Goal: Information Seeking & Learning: Check status

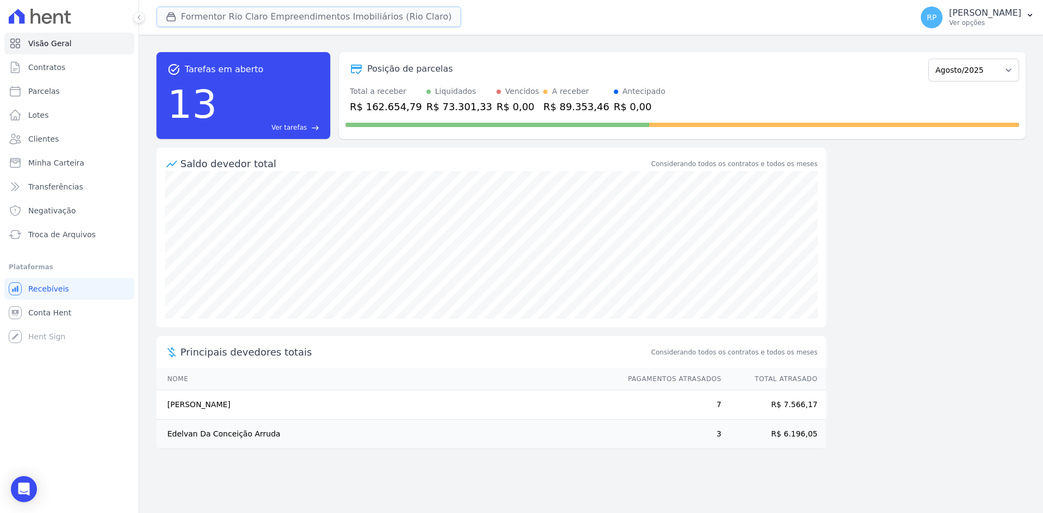
click at [236, 21] on button "Formentor Rio Claro Empreendimentos Imobiliários (Rio Claro)" at bounding box center [308, 17] width 305 height 21
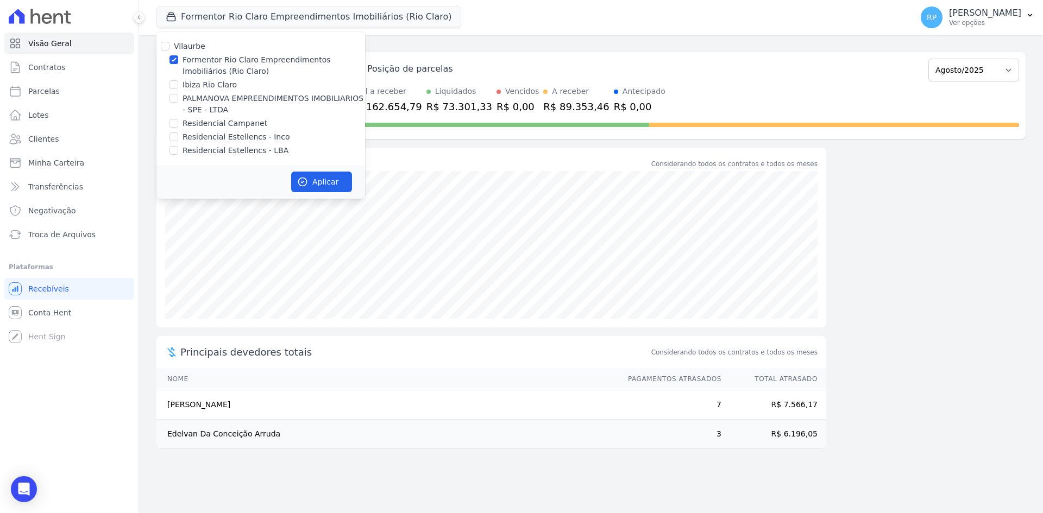
click at [650, 16] on div "Formentor Rio Claro Empreendimentos Imobiliários (Rio Claro) [GEOGRAPHIC_DATA] …" at bounding box center [531, 17] width 751 height 36
click at [44, 92] on span "Parcelas" at bounding box center [44, 91] width 32 height 11
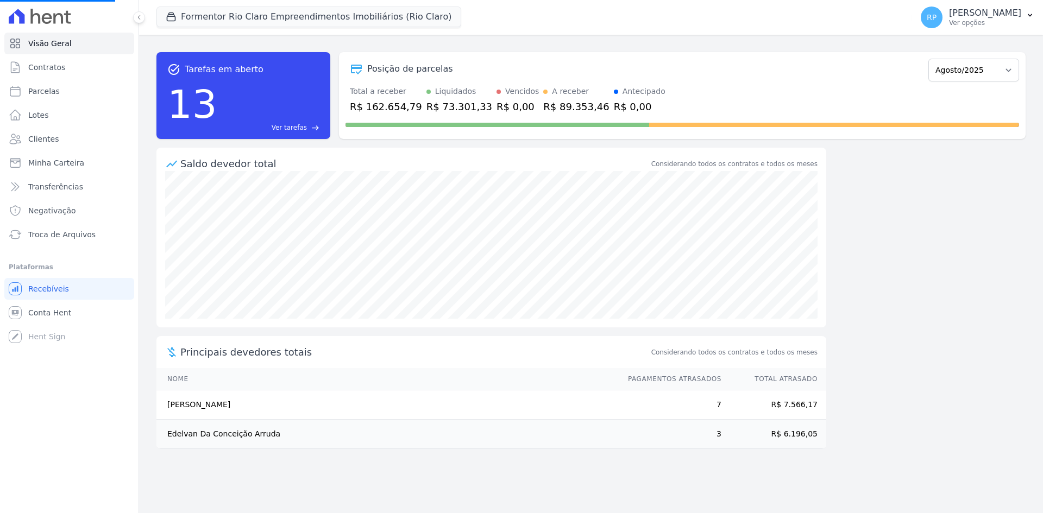
select select
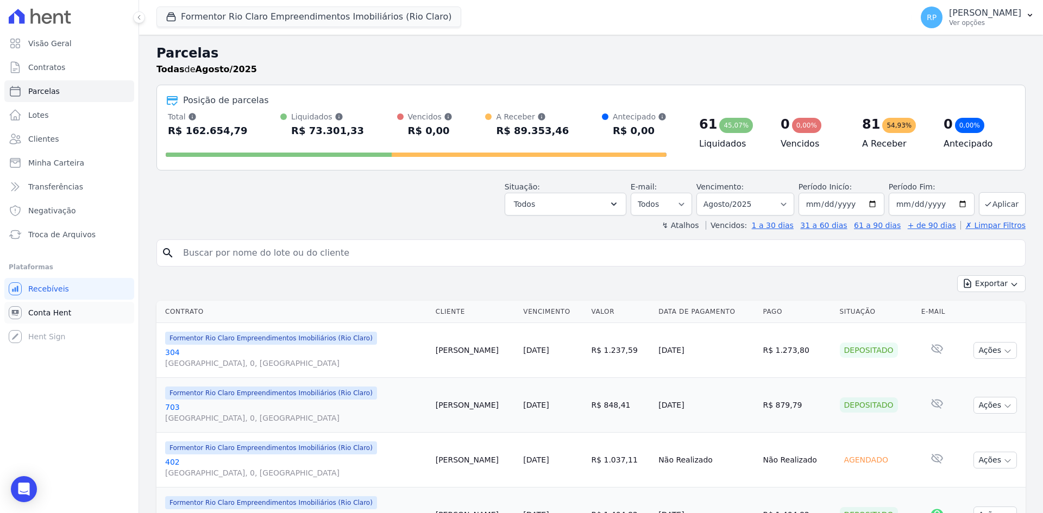
click at [41, 314] on span "Conta Hent" at bounding box center [49, 313] width 43 height 11
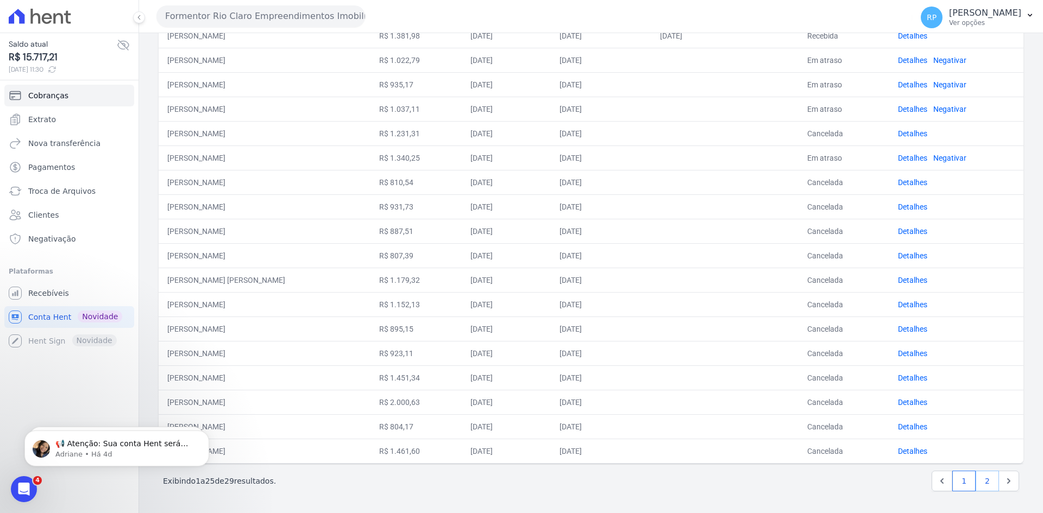
click at [976, 478] on link "2" at bounding box center [987, 481] width 23 height 21
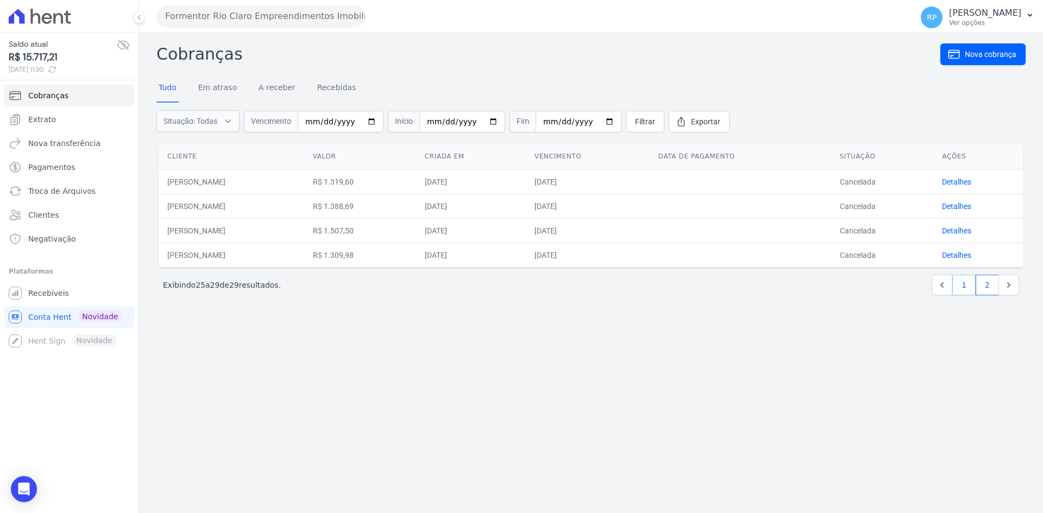
click at [968, 285] on link "1" at bounding box center [964, 285] width 23 height 21
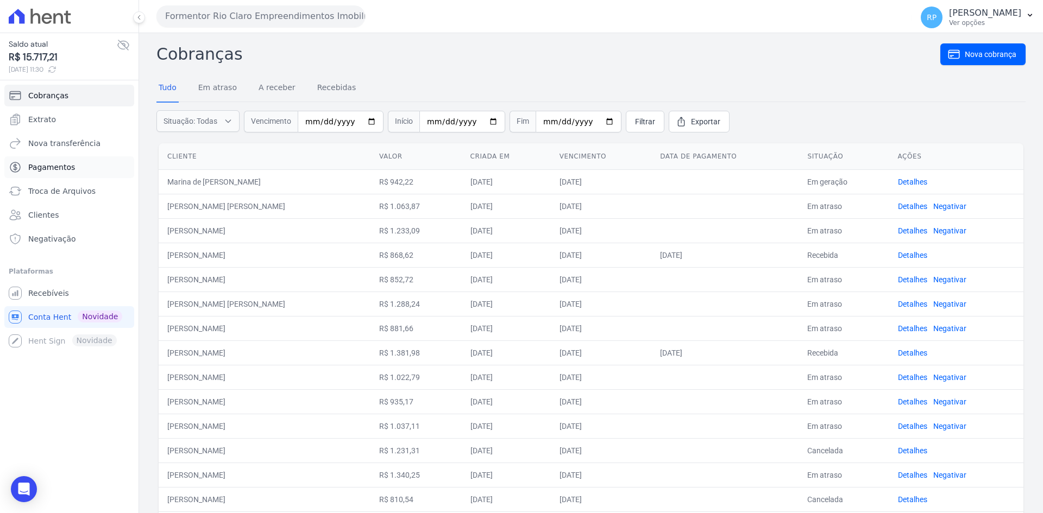
click at [51, 174] on link "Pagamentos" at bounding box center [69, 167] width 130 height 22
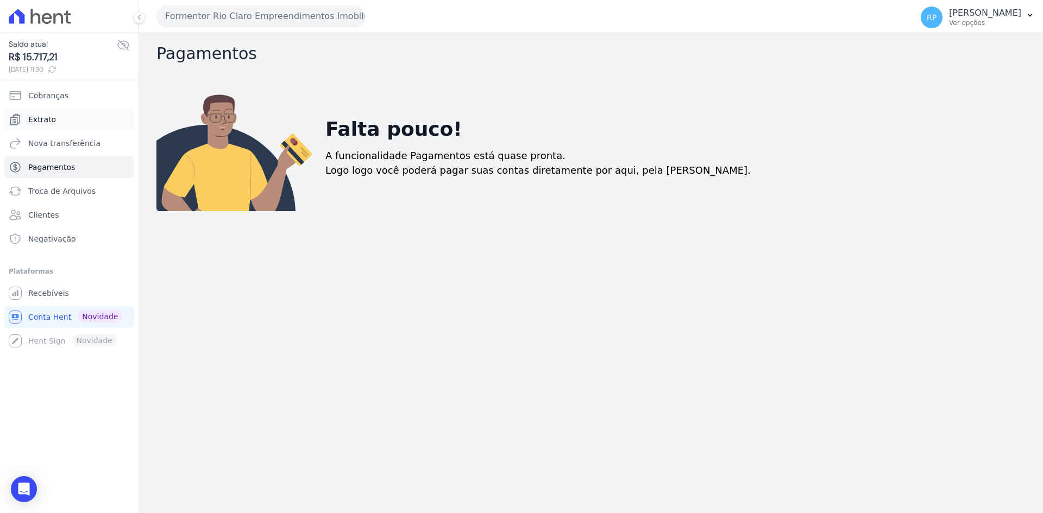
click at [58, 120] on link "Extrato" at bounding box center [69, 120] width 130 height 22
click at [46, 291] on span "Recebíveis" at bounding box center [48, 293] width 41 height 11
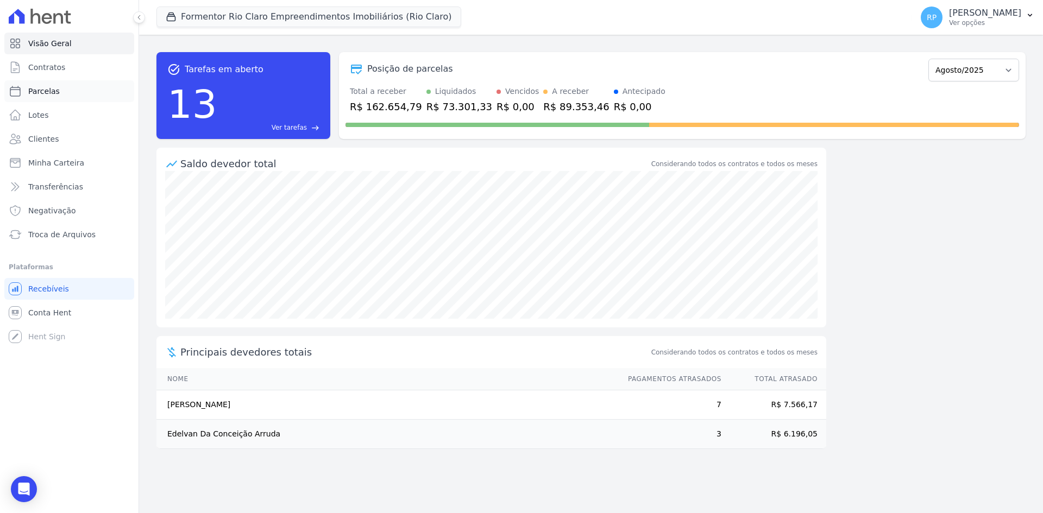
click at [51, 88] on span "Parcelas" at bounding box center [44, 91] width 32 height 11
select select
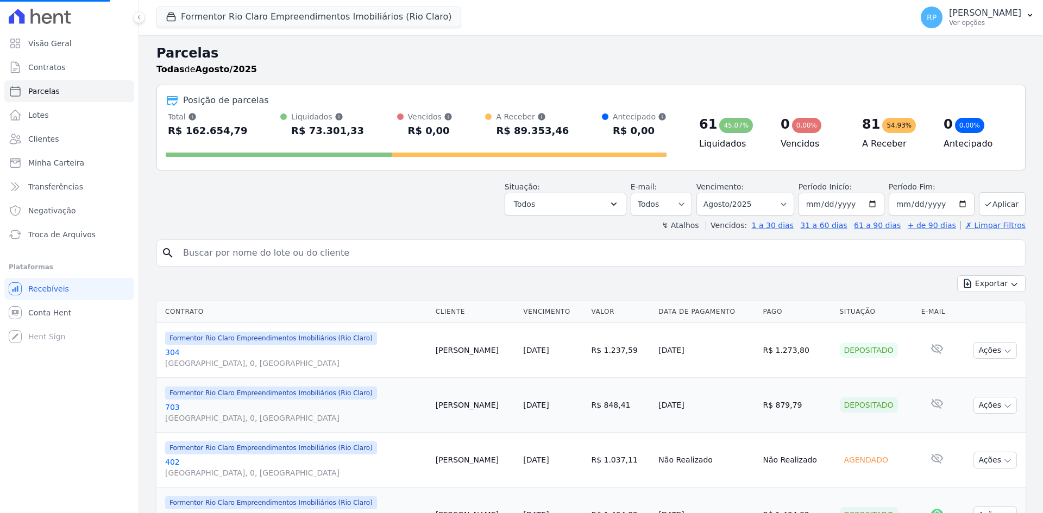
click at [311, 256] on input "search" at bounding box center [599, 253] width 844 height 22
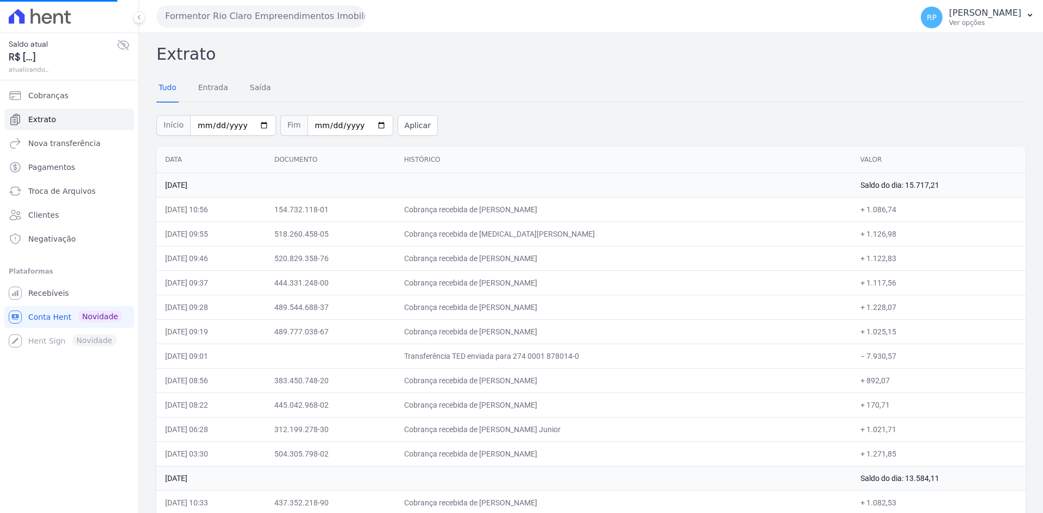
select select
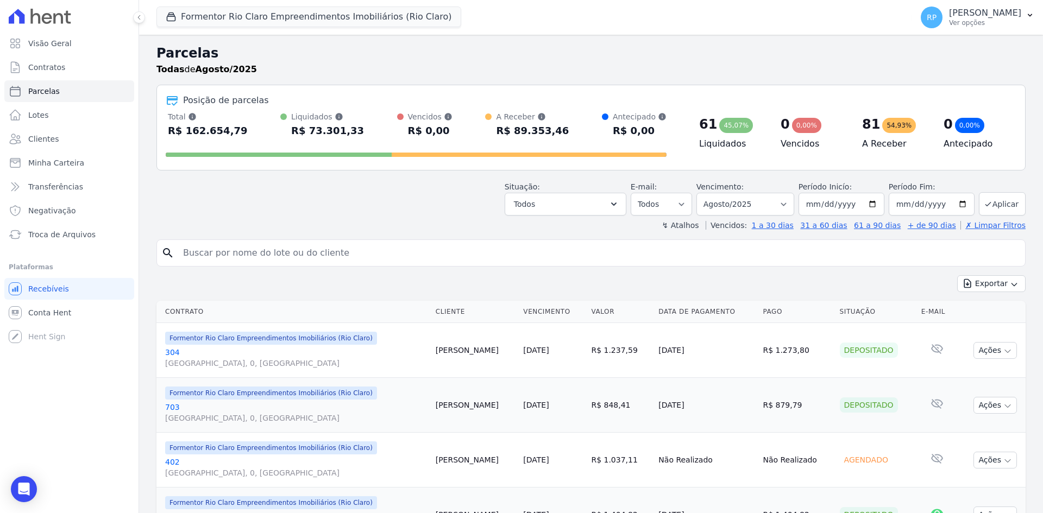
click at [261, 228] on div "↯ Atalhos Vencidos: 1 a 30 dias 31 a 60 dias 61 a 90 dias + de 90 dias ✗ Limpar…" at bounding box center [590, 225] width 869 height 11
click at [277, 246] on input "search" at bounding box center [599, 253] width 844 height 22
type input "dhara"
select select
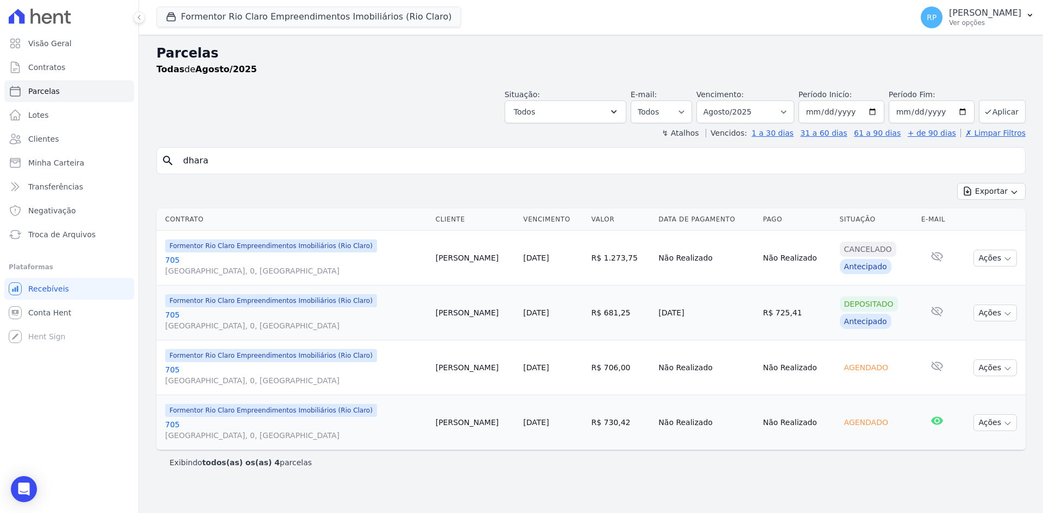
drag, startPoint x: 840, startPoint y: 305, endPoint x: 895, endPoint y: 304, distance: 55.4
click at [895, 304] on div "Depositado Antecipado" at bounding box center [876, 313] width 73 height 33
click at [797, 294] on td "R$ 725,41" at bounding box center [797, 313] width 77 height 55
drag, startPoint x: 855, startPoint y: 323, endPoint x: 890, endPoint y: 323, distance: 35.3
click at [890, 323] on div "Depositado Antecipado" at bounding box center [876, 313] width 73 height 33
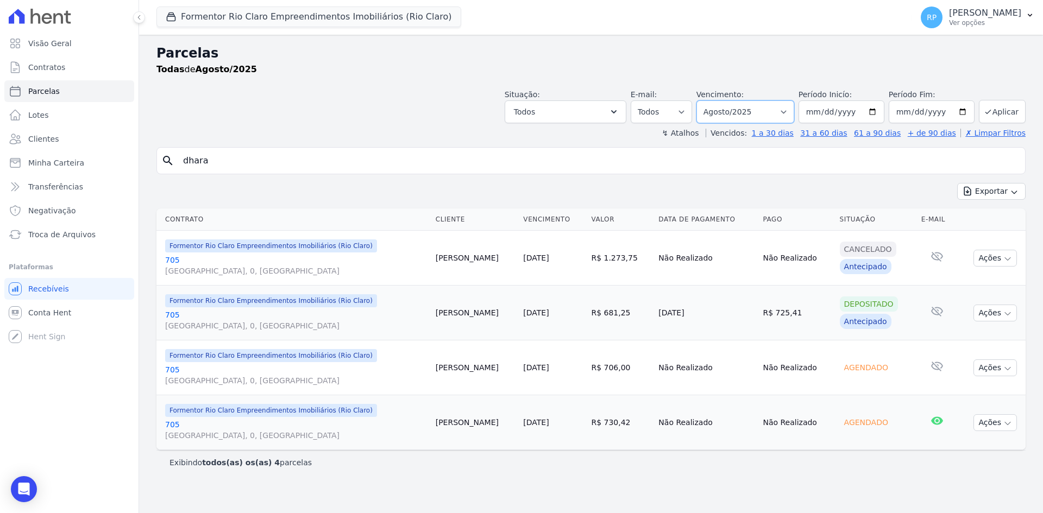
click at [794, 112] on select "Filtrar por período ──────── Todos os meses Junho/2024 Julho/2024 Agosto/2024 S…" at bounding box center [746, 112] width 98 height 23
select select "07/2025"
click at [712, 101] on select "Filtrar por período ──────── Todos os meses Junho/2024 Julho/2024 Agosto/2024 S…" at bounding box center [746, 112] width 98 height 23
select select
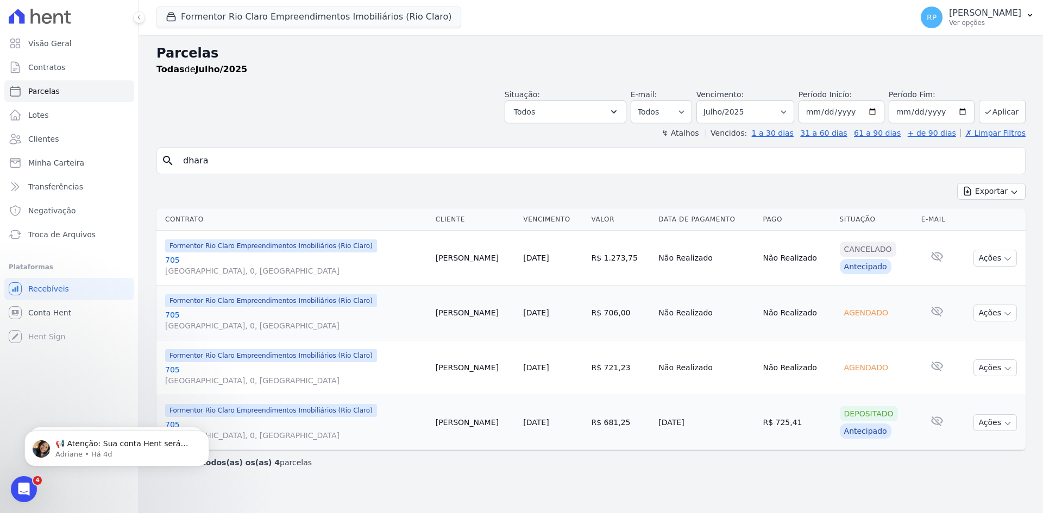
drag, startPoint x: 433, startPoint y: 260, endPoint x: 619, endPoint y: 312, distance: 194.1
click at [774, 330] on tbody "Formentor Rio Claro Empreendimentos Imobiliários (Rio Claro) 705 Avenida M 25, …" at bounding box center [590, 341] width 869 height 220
click at [33, 308] on span "Conta Hent" at bounding box center [49, 313] width 43 height 11
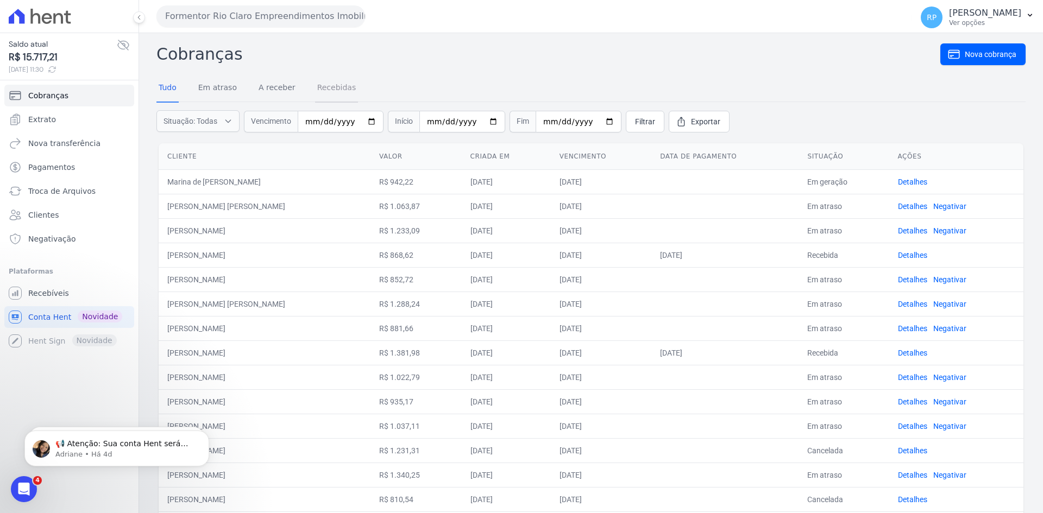
click at [322, 87] on link "Recebidas" at bounding box center [336, 88] width 43 height 28
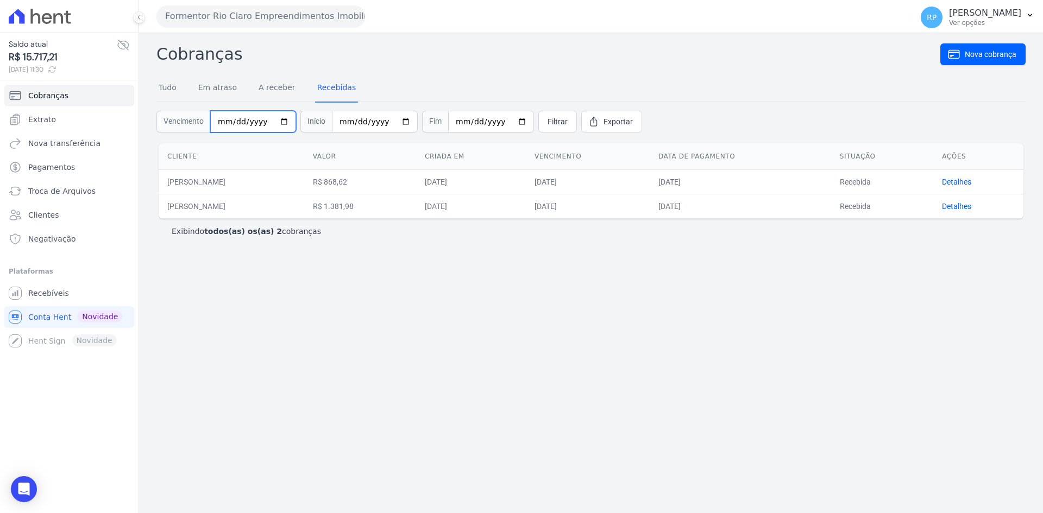
click at [271, 120] on input "date" at bounding box center [253, 122] width 86 height 22
click at [276, 117] on input "date" at bounding box center [253, 122] width 86 height 22
type input "2025-07-25"
click at [618, 122] on link "Exportar" at bounding box center [611, 122] width 61 height 22
click at [548, 122] on span "Filtrar" at bounding box center [558, 121] width 20 height 11
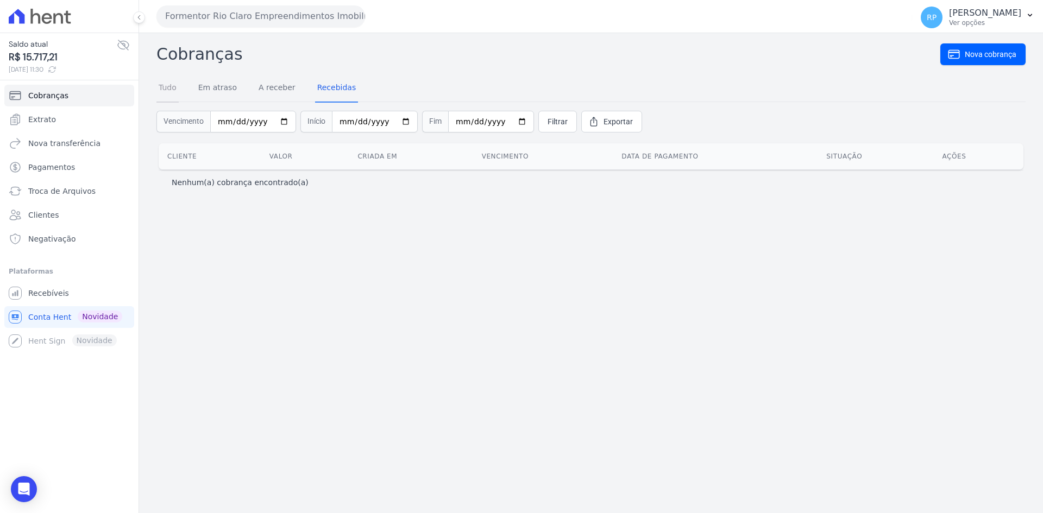
click at [160, 82] on link "Tudo" at bounding box center [167, 88] width 22 height 28
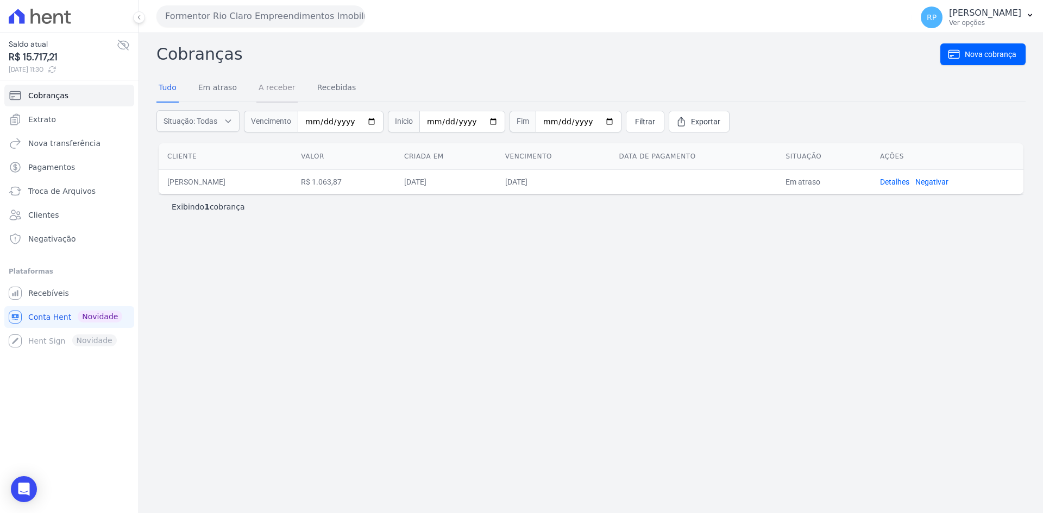
click at [263, 90] on link "A receber" at bounding box center [276, 88] width 41 height 28
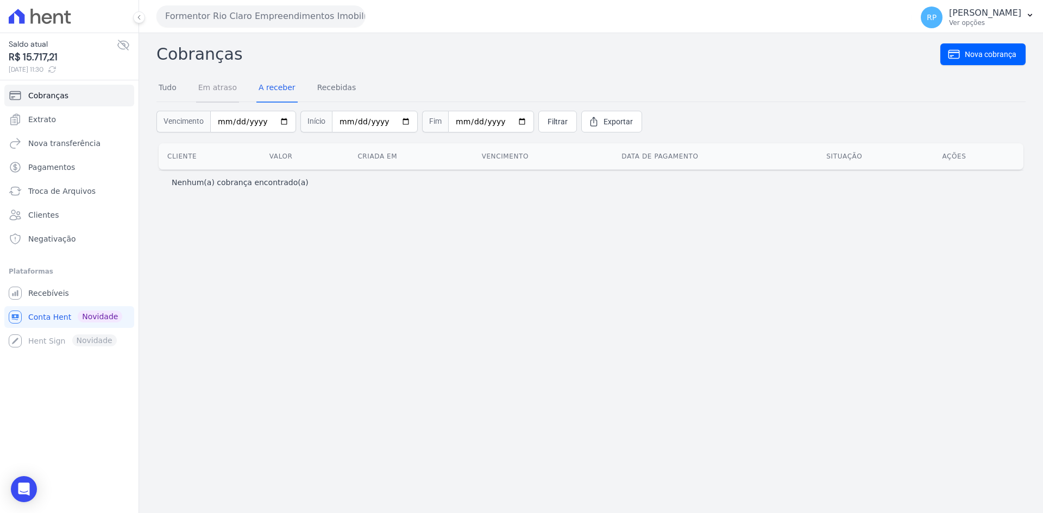
click at [222, 84] on link "Em atraso" at bounding box center [217, 88] width 43 height 28
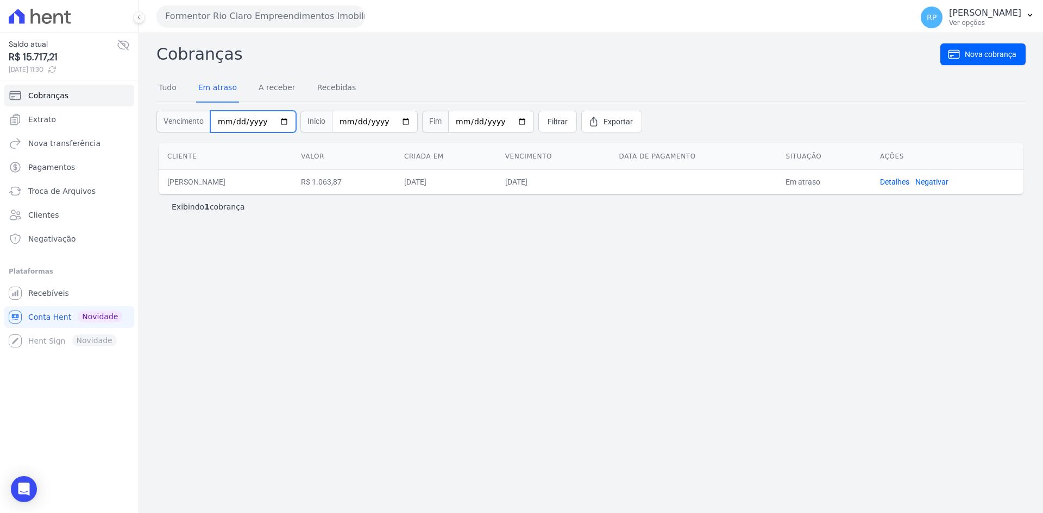
click at [277, 122] on input "[DATE]" at bounding box center [253, 122] width 86 height 22
click at [265, 126] on input "[DATE]" at bounding box center [253, 122] width 86 height 22
type input "[DATE]"
click at [548, 125] on span "Filtrar" at bounding box center [558, 121] width 20 height 11
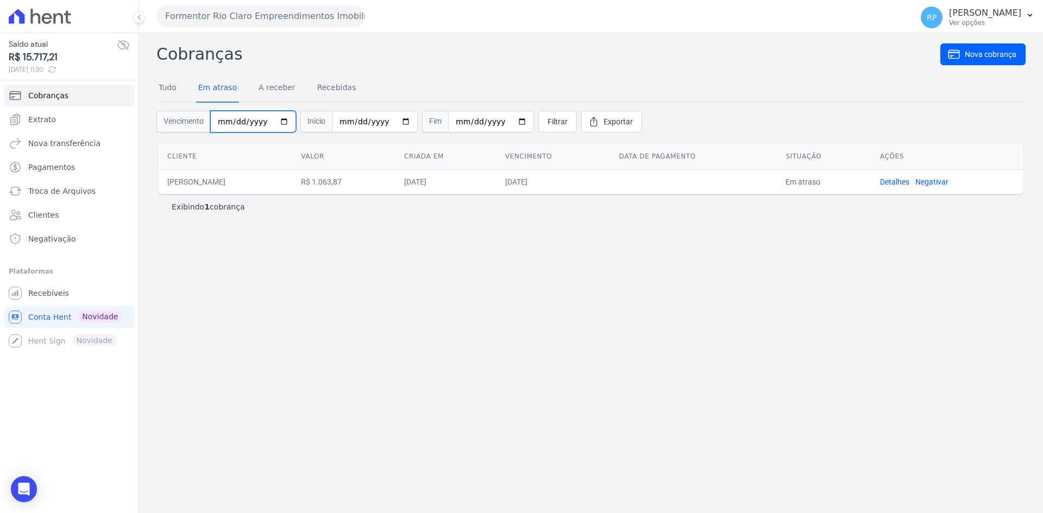
click at [281, 120] on input "[DATE]" at bounding box center [253, 122] width 86 height 22
drag, startPoint x: 267, startPoint y: 123, endPoint x: 214, endPoint y: 123, distance: 53.3
click at [214, 123] on input "2025-07-25" at bounding box center [253, 122] width 86 height 22
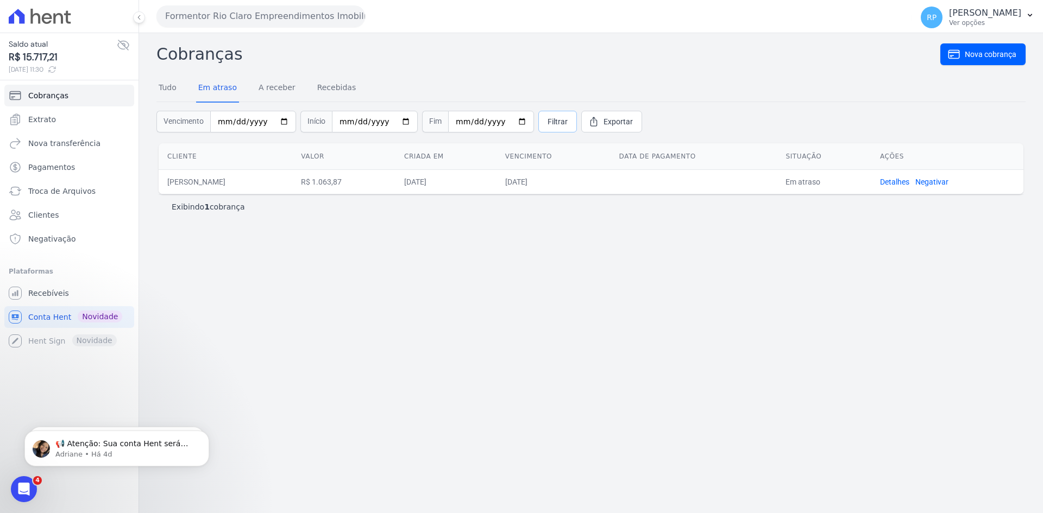
click at [550, 116] on span "Filtrar" at bounding box center [558, 121] width 20 height 11
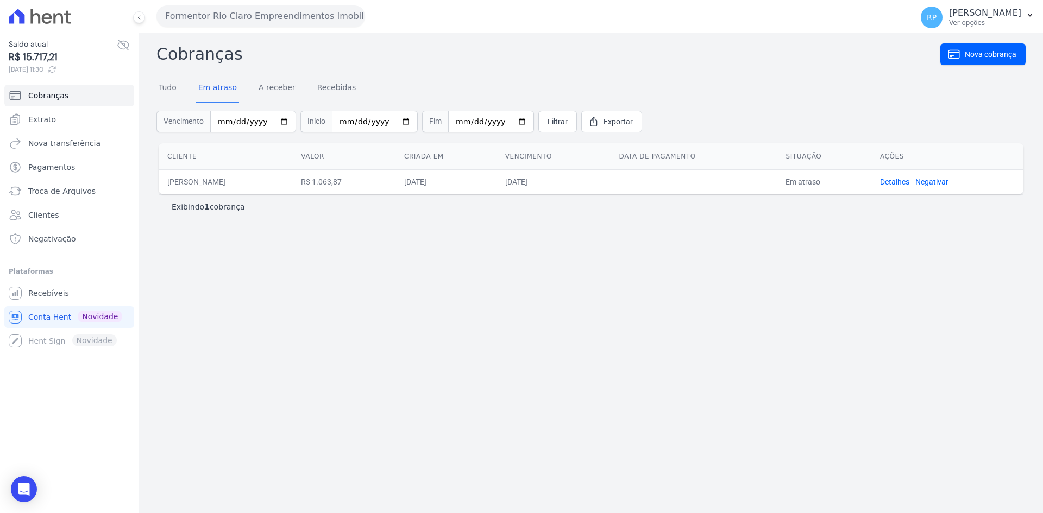
click at [180, 124] on span "Vencimento" at bounding box center [183, 122] width 54 height 22
click at [170, 101] on div "Tudo Em atraso A receber Recebidas Vencimento Início 2025-07-01 Fim 2025-07-25 …" at bounding box center [590, 108] width 869 height 66
click at [168, 94] on link "Tudo" at bounding box center [167, 88] width 22 height 28
click at [50, 98] on span "Cobranças" at bounding box center [48, 95] width 40 height 11
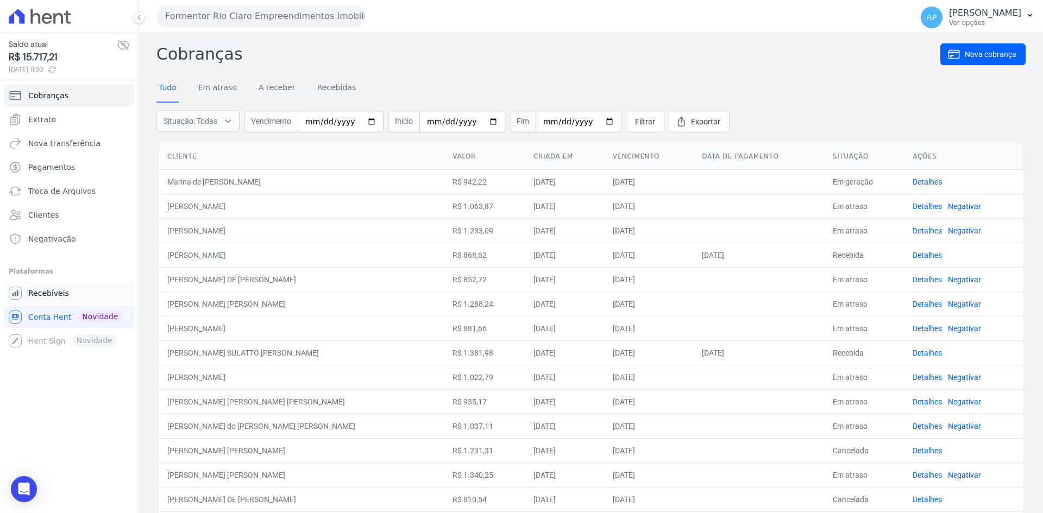
drag, startPoint x: 43, startPoint y: 288, endPoint x: 50, endPoint y: 289, distance: 7.1
click at [43, 287] on link "Recebíveis" at bounding box center [69, 294] width 130 height 22
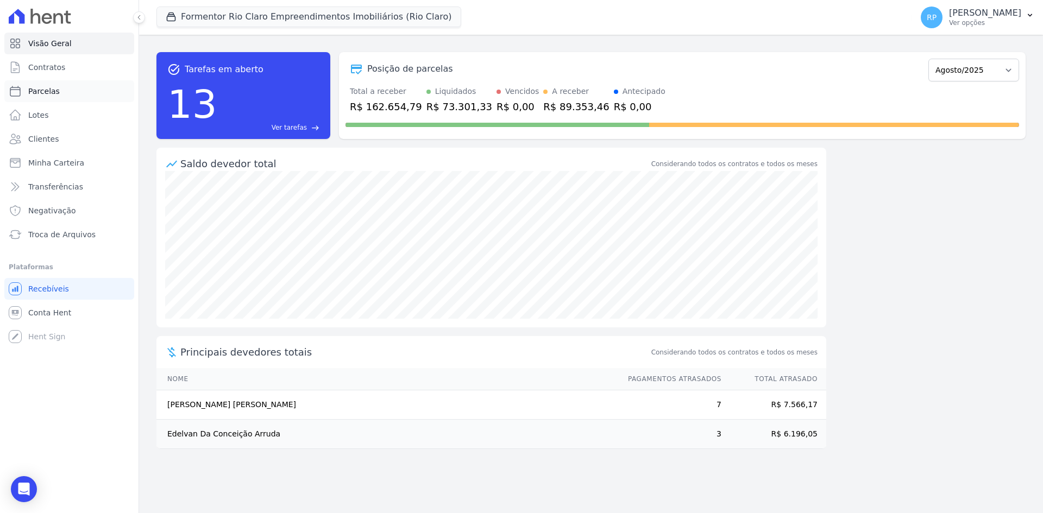
click at [48, 84] on link "Parcelas" at bounding box center [69, 91] width 130 height 22
select select
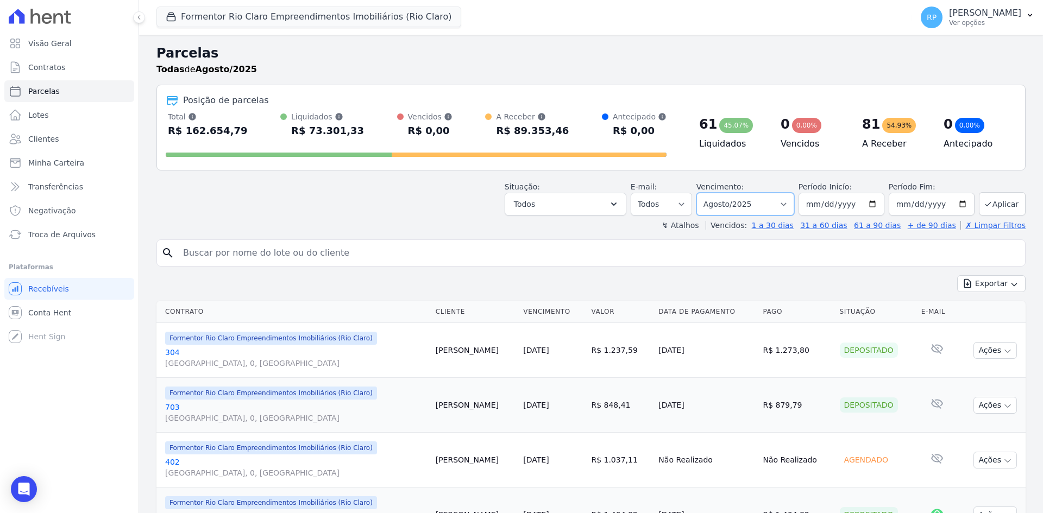
click at [789, 202] on select "Filtrar por período ──────── Todos os meses Junho/2024 Julho/2024 Agosto/2024 S…" at bounding box center [746, 204] width 98 height 23
select select "07/2025"
click at [704, 193] on select "Filtrar por período ──────── Todos os meses Junho/2024 Julho/2024 Agosto/2024 S…" at bounding box center [746, 204] width 98 height 23
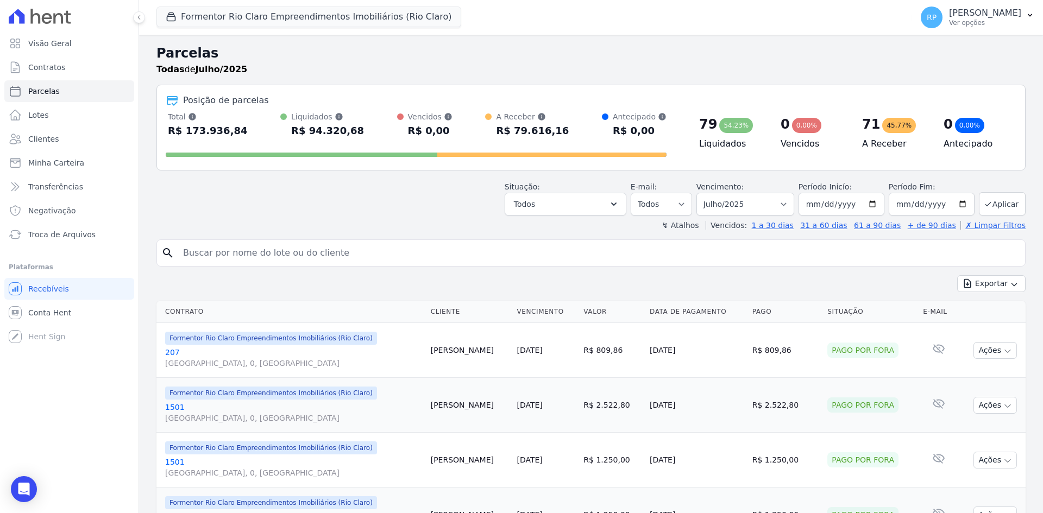
select select
click at [619, 201] on icon "button" at bounding box center [614, 204] width 11 height 11
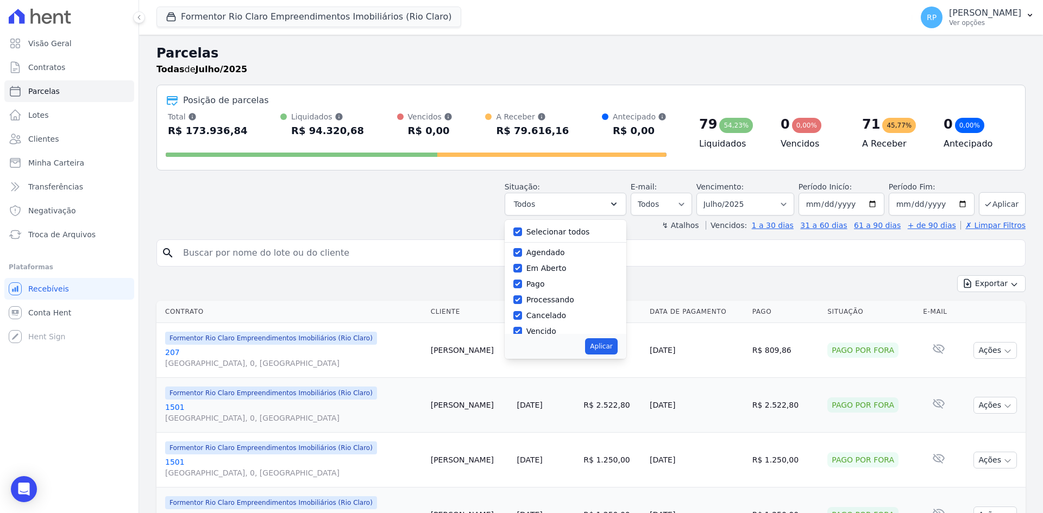
click at [576, 231] on label "Selecionar todos" at bounding box center [559, 232] width 64 height 9
click at [522, 231] on input "Selecionar todos" at bounding box center [517, 232] width 9 height 9
checkbox input "false"
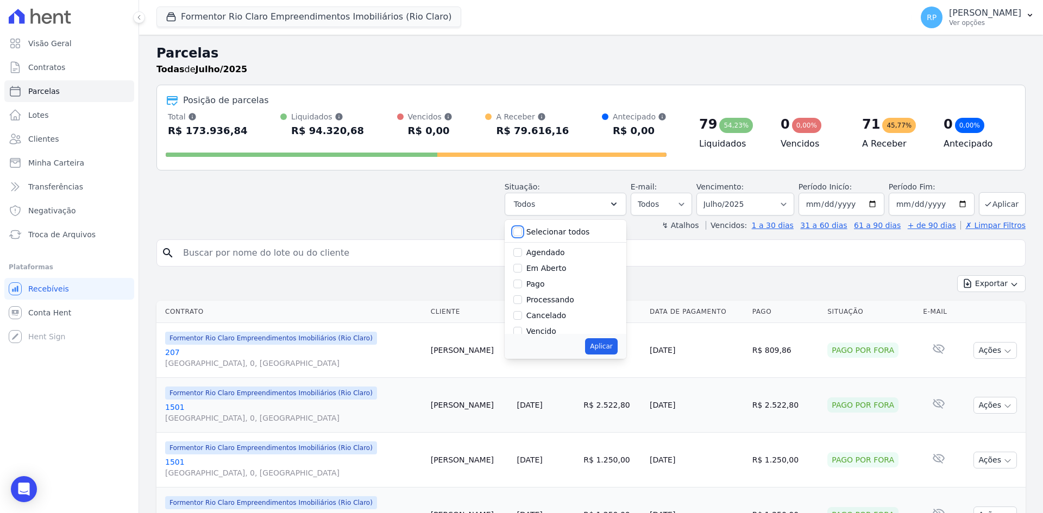
checkbox input "false"
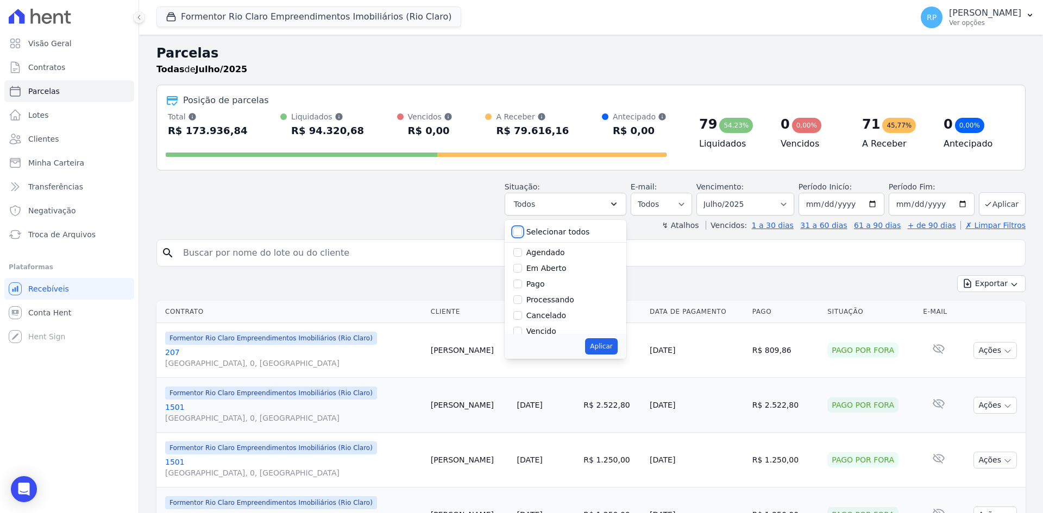
checkbox input "false"
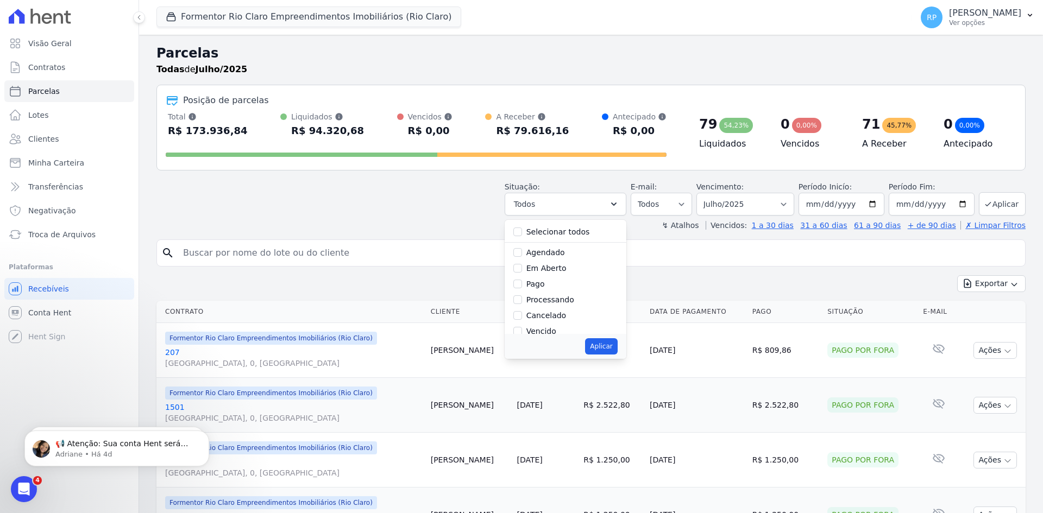
click at [541, 289] on label "Pago" at bounding box center [536, 284] width 18 height 9
click at [522, 289] on input "Pago" at bounding box center [517, 284] width 9 height 9
checkbox input "true"
click at [606, 349] on button "Aplicar" at bounding box center [601, 347] width 32 height 16
select select "paid"
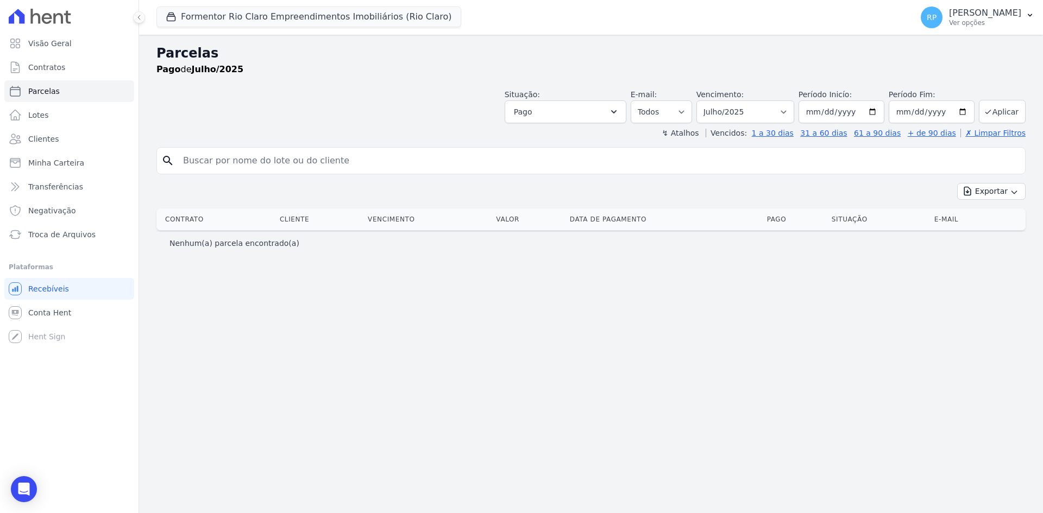
select select
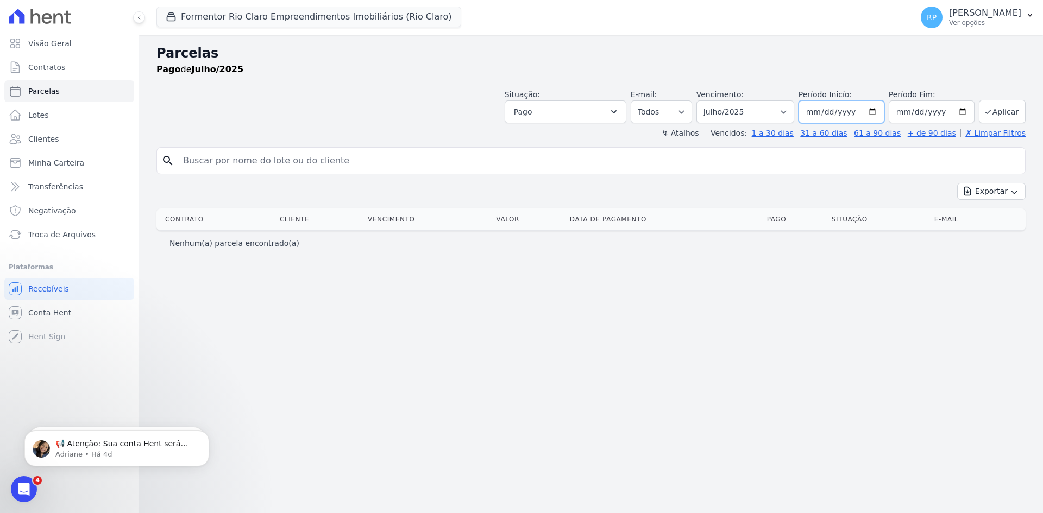
click at [884, 110] on input "[DATE]" at bounding box center [842, 112] width 86 height 23
type input "[DATE]"
drag, startPoint x: 971, startPoint y: 107, endPoint x: 964, endPoint y: 114, distance: 9.2
click at [971, 108] on input "[DATE]" at bounding box center [932, 112] width 86 height 23
click at [963, 114] on input "[DATE]" at bounding box center [932, 112] width 86 height 23
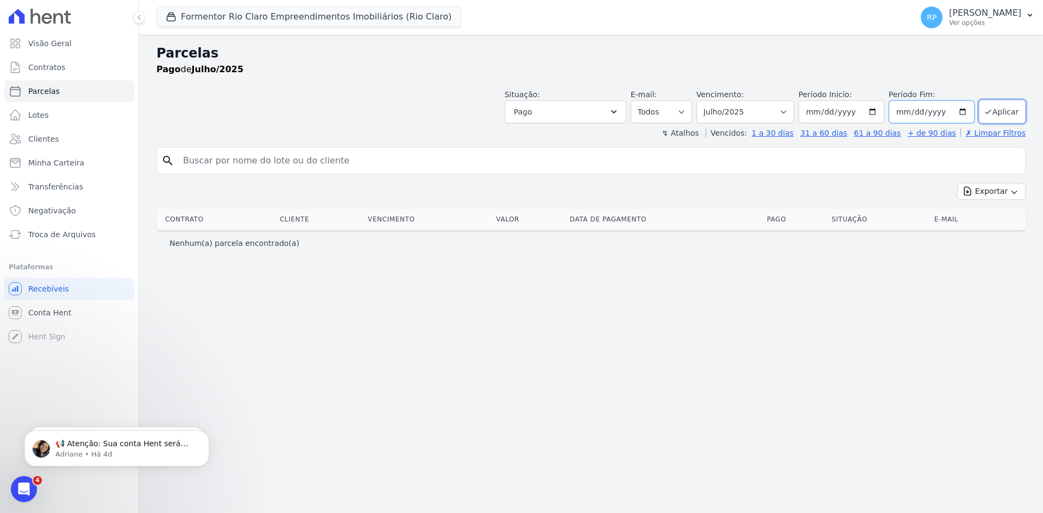
type input "[DATE]"
click at [637, 164] on input "search" at bounding box center [599, 161] width 844 height 22
select select
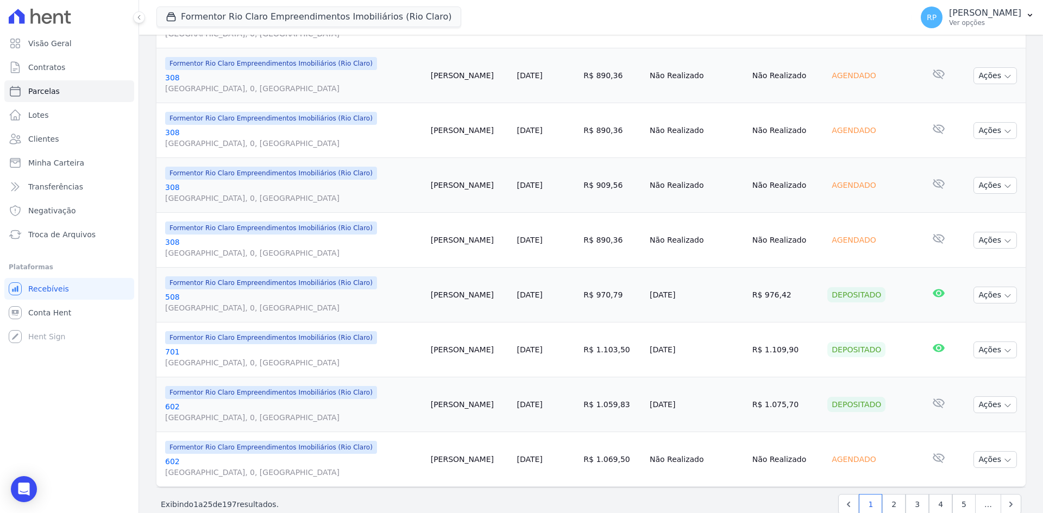
scroll to position [1137, 0]
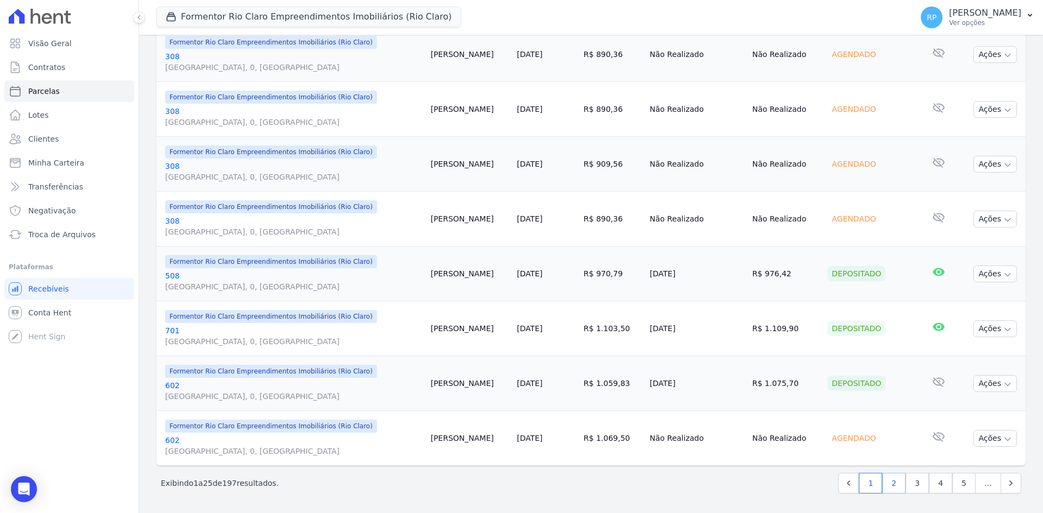
click at [888, 482] on link "2" at bounding box center [893, 483] width 23 height 21
select select
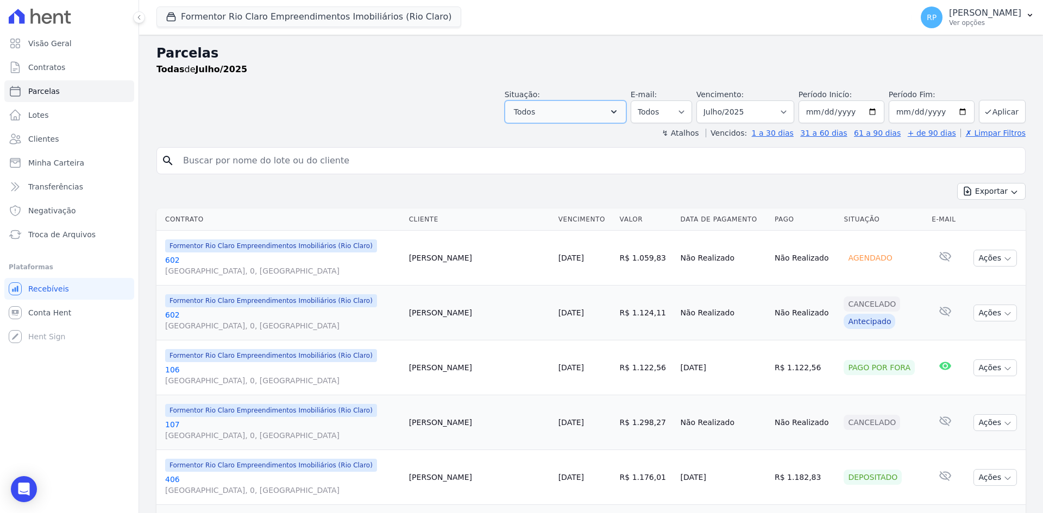
click at [619, 116] on icon "button" at bounding box center [614, 112] width 11 height 11
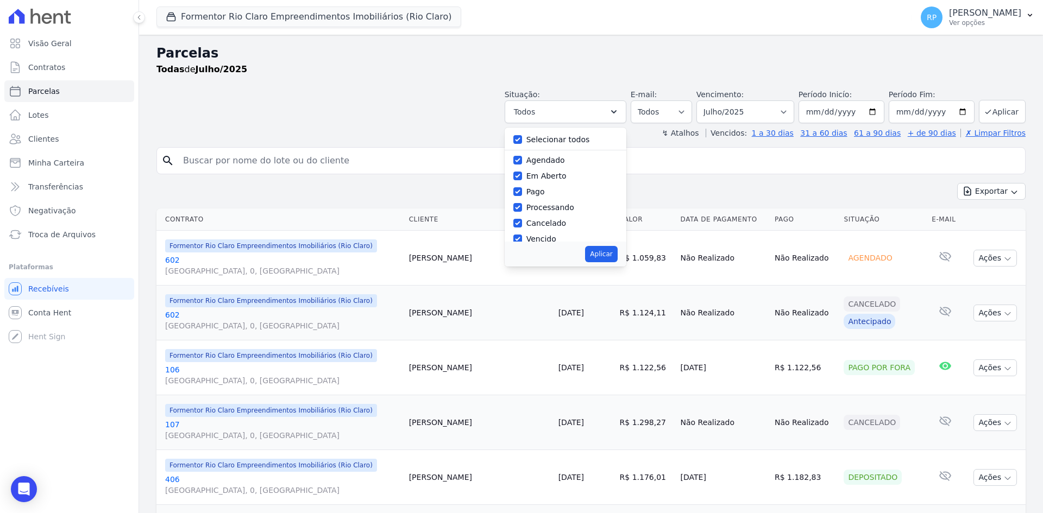
click at [554, 133] on div "Selecionar todos" at bounding box center [565, 140] width 104 height 16
click at [554, 144] on label "Selecionar todos" at bounding box center [559, 139] width 64 height 9
click at [522, 144] on input "Selecionar todos" at bounding box center [517, 139] width 9 height 9
checkbox input "false"
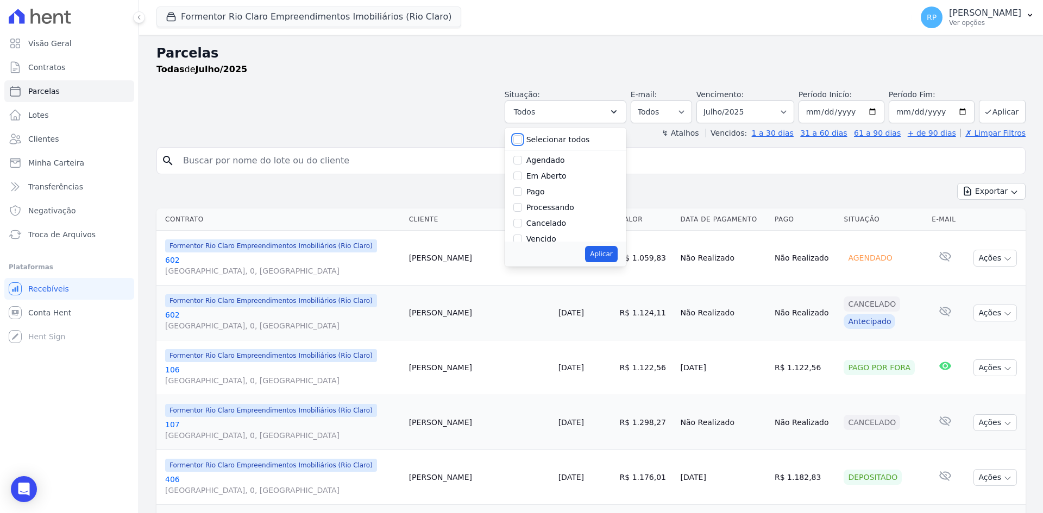
checkbox input "false"
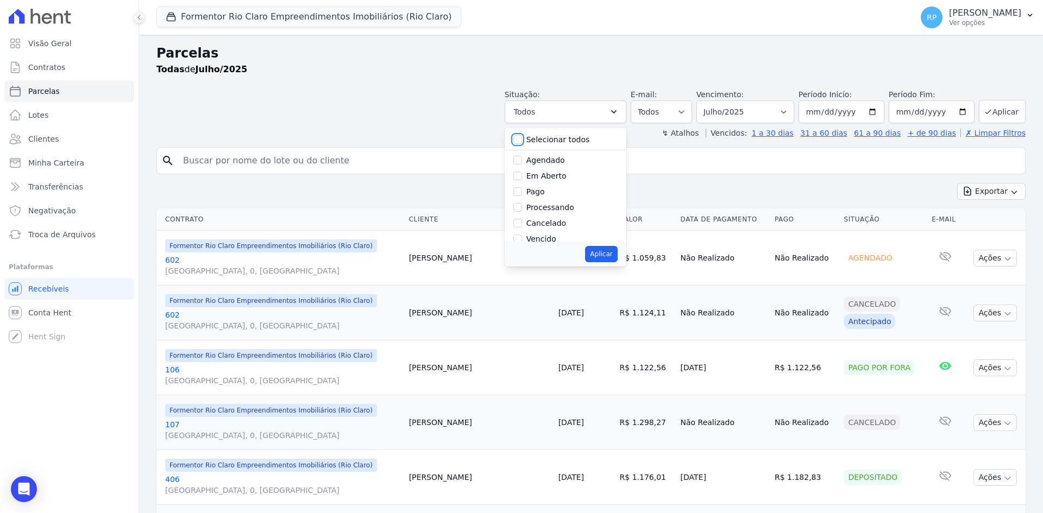
checkbox input "false"
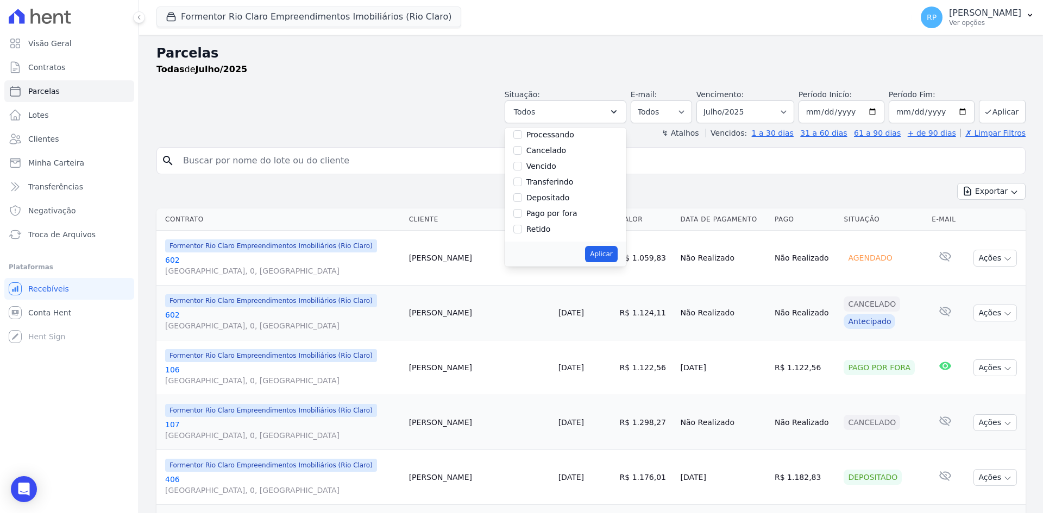
click at [557, 201] on label "Depositado" at bounding box center [548, 197] width 43 height 9
click at [522, 201] on input "Depositado" at bounding box center [517, 197] width 9 height 9
checkbox input "true"
click at [612, 255] on button "Aplicar" at bounding box center [601, 254] width 32 height 16
select select "deposited"
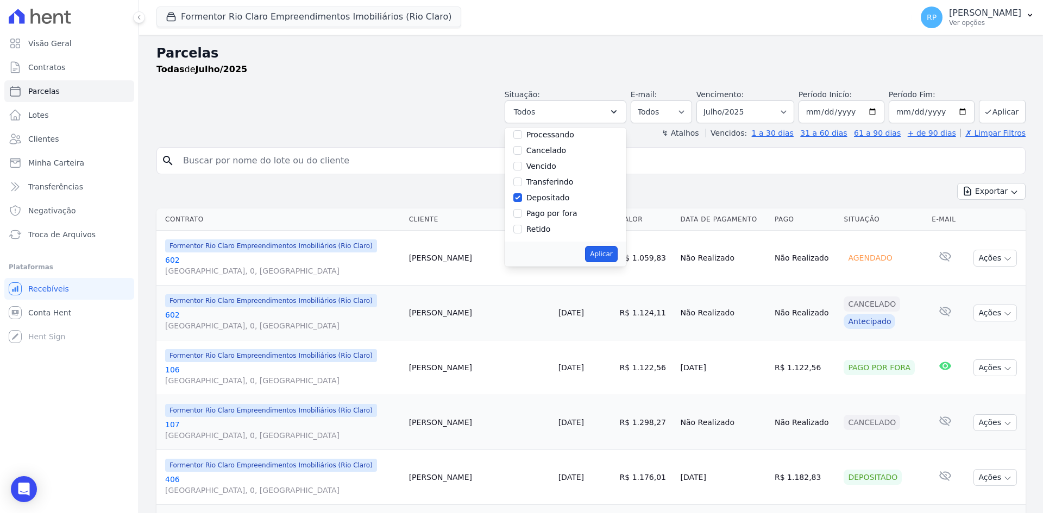
scroll to position [43, 0]
